Goal: Find specific page/section: Find specific page/section

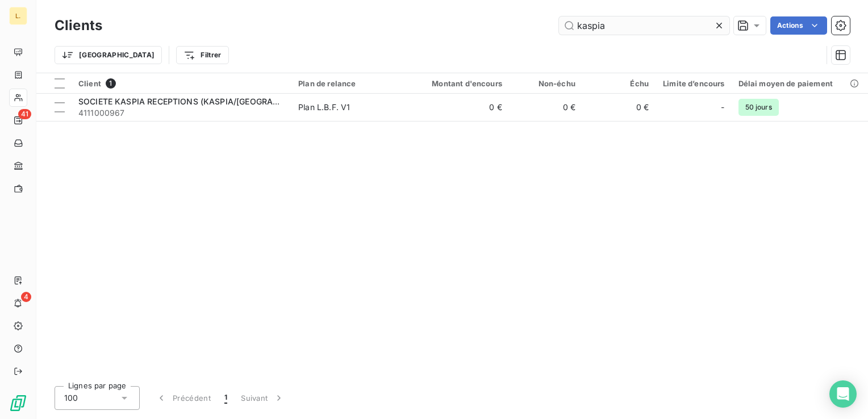
click at [596, 27] on input "kaspia" at bounding box center [644, 25] width 171 height 18
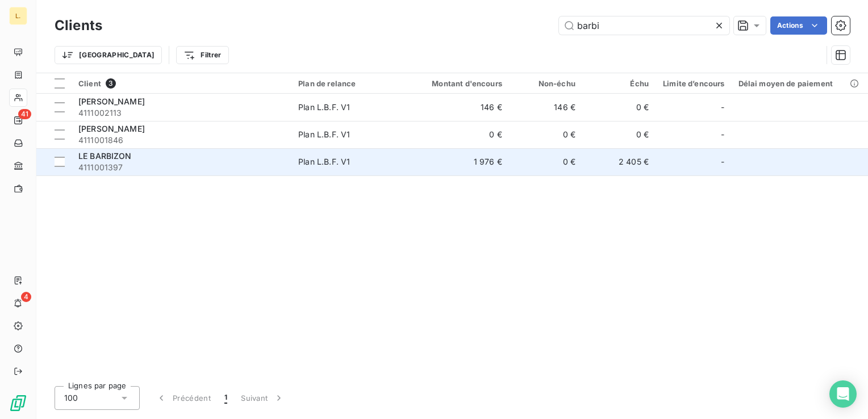
type input "barbi"
click at [193, 159] on div "LE BARBIZON" at bounding box center [181, 156] width 206 height 11
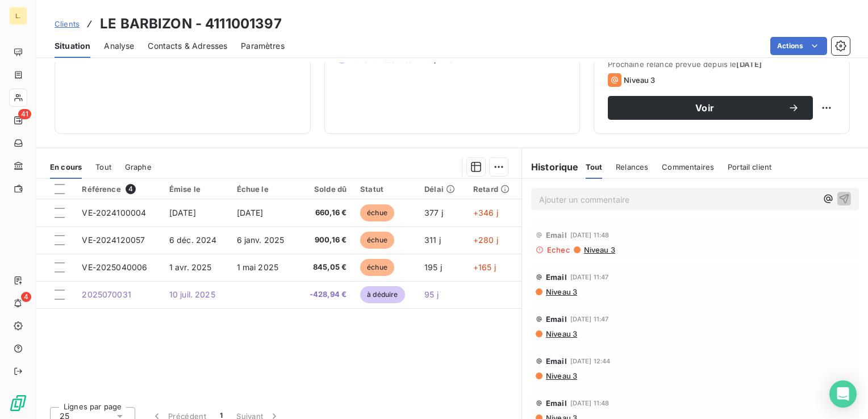
scroll to position [180, 0]
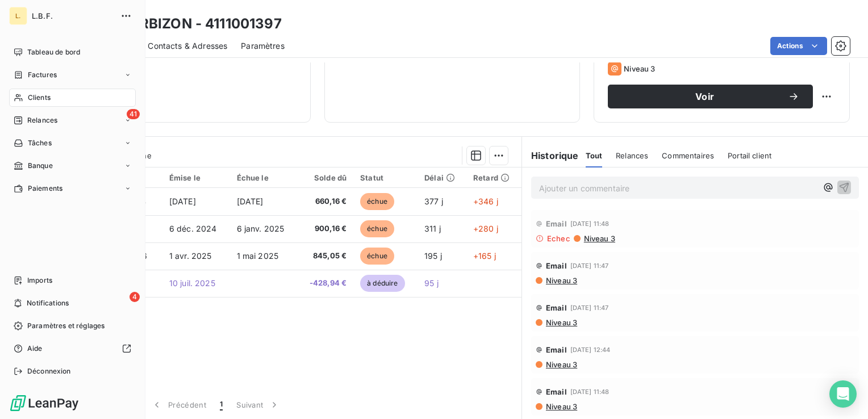
click at [37, 97] on span "Clients" at bounding box center [39, 98] width 23 height 10
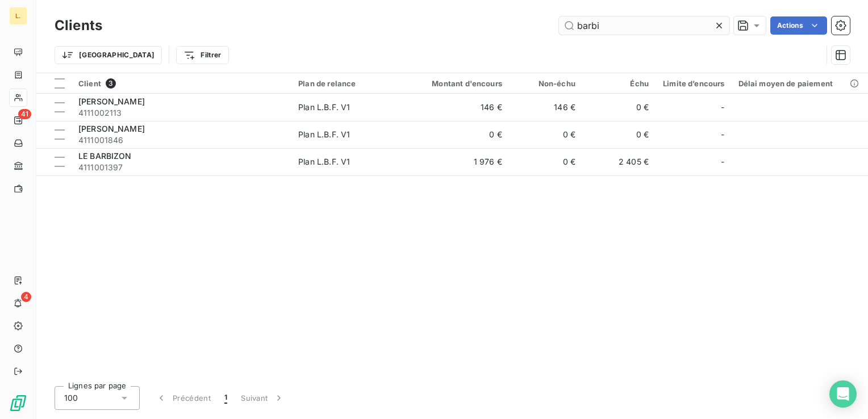
click at [598, 31] on input "barbi" at bounding box center [644, 25] width 171 height 18
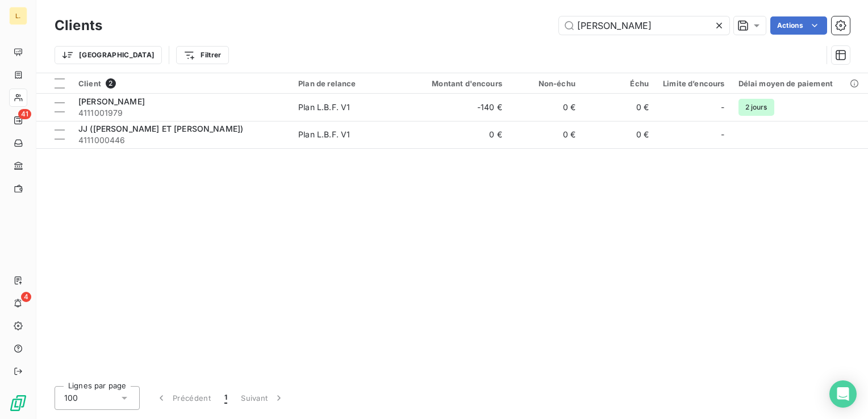
type input "[PERSON_NAME]"
